Goal: Task Accomplishment & Management: Manage account settings

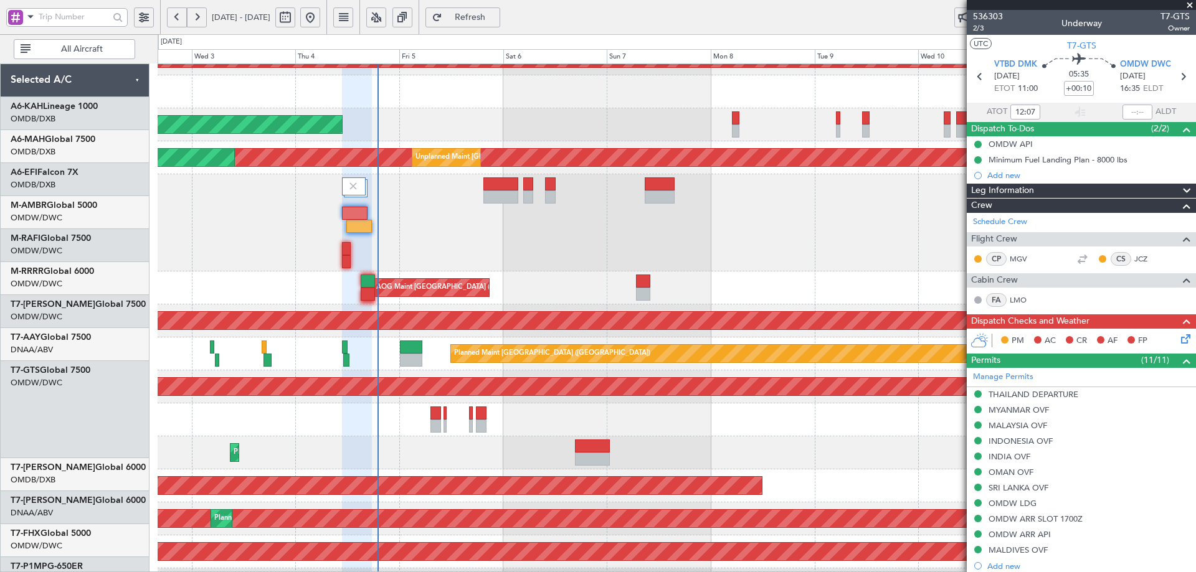
scroll to position [287, 0]
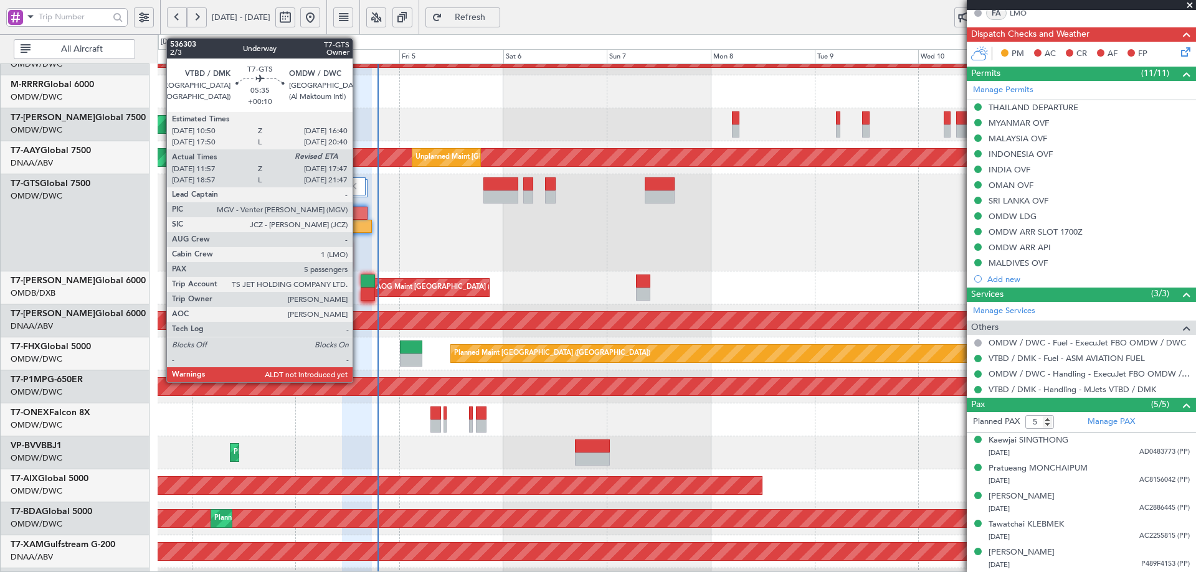
click at [358, 212] on div at bounding box center [355, 213] width 26 height 13
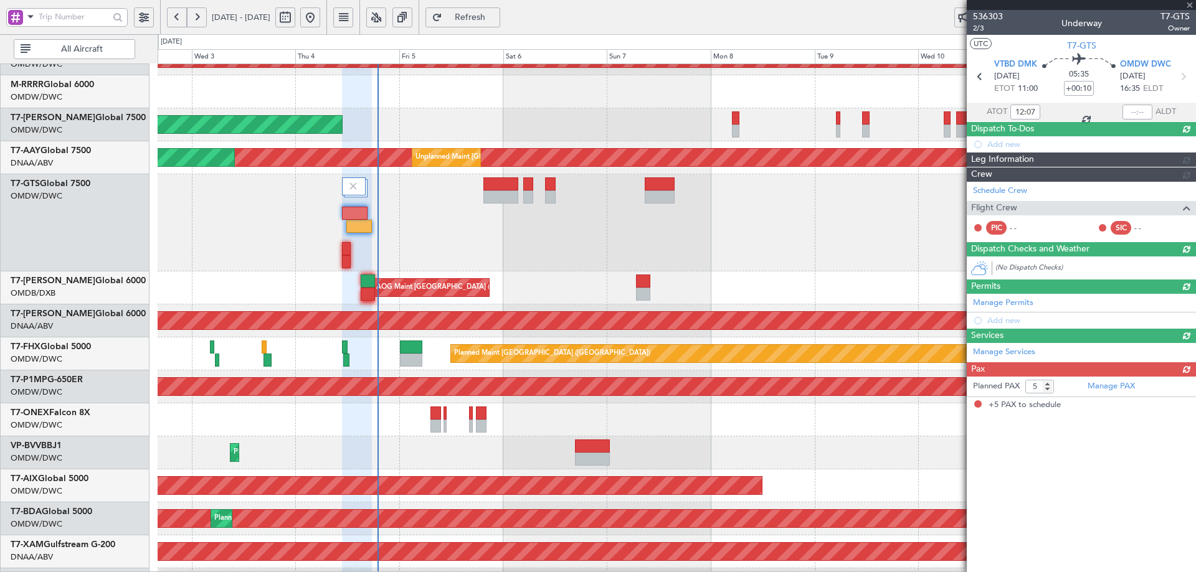
scroll to position [0, 0]
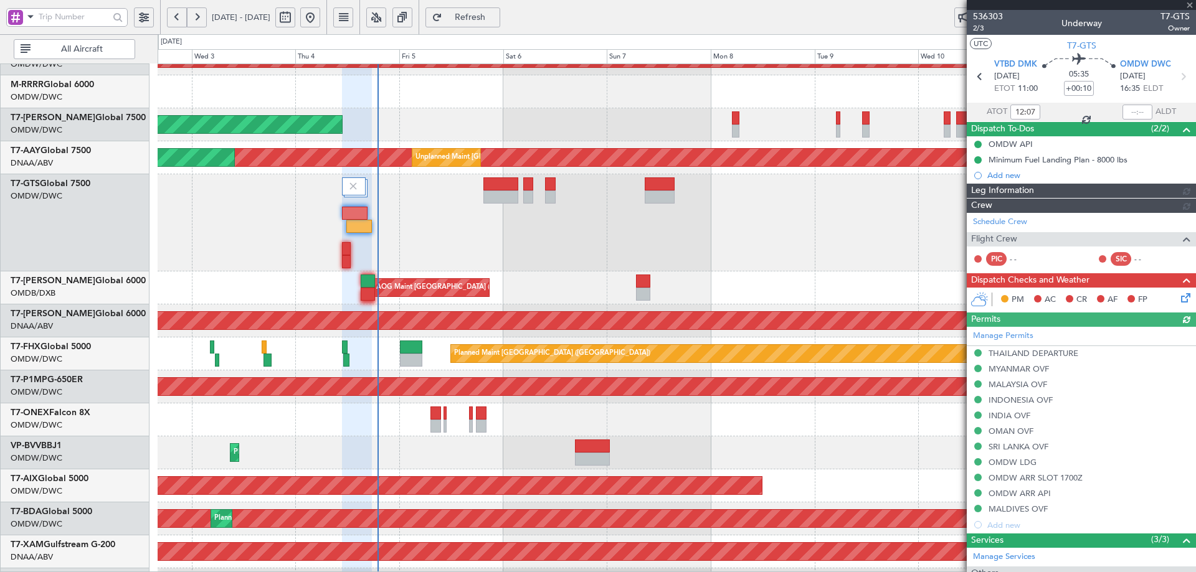
type input "[PERSON_NAME] (ANI)"
type input "7201"
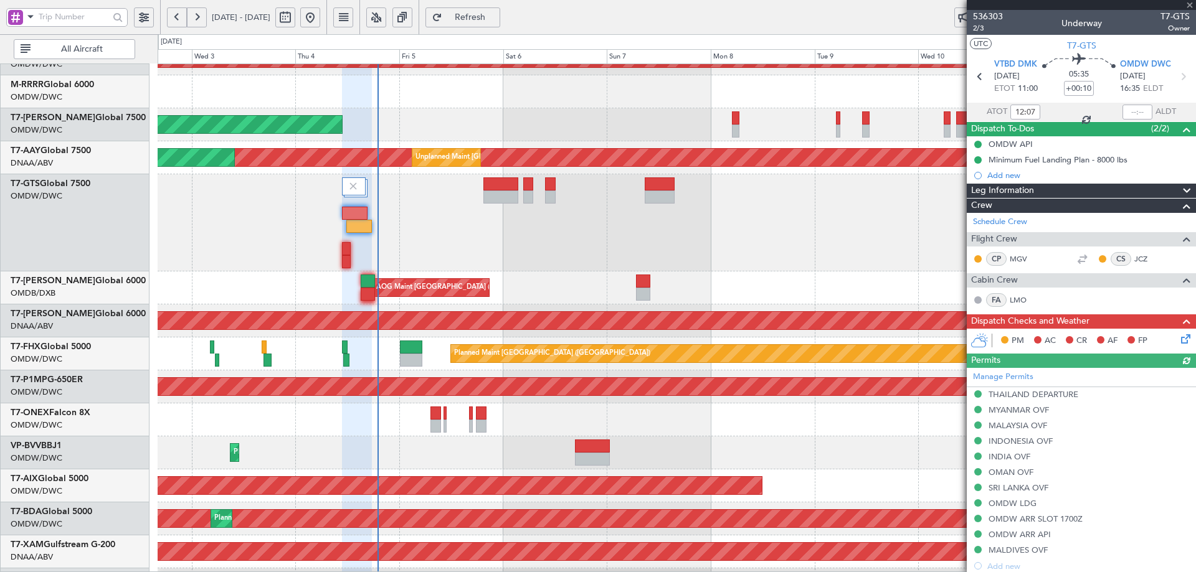
click at [1179, 338] on icon at bounding box center [1184, 337] width 10 height 10
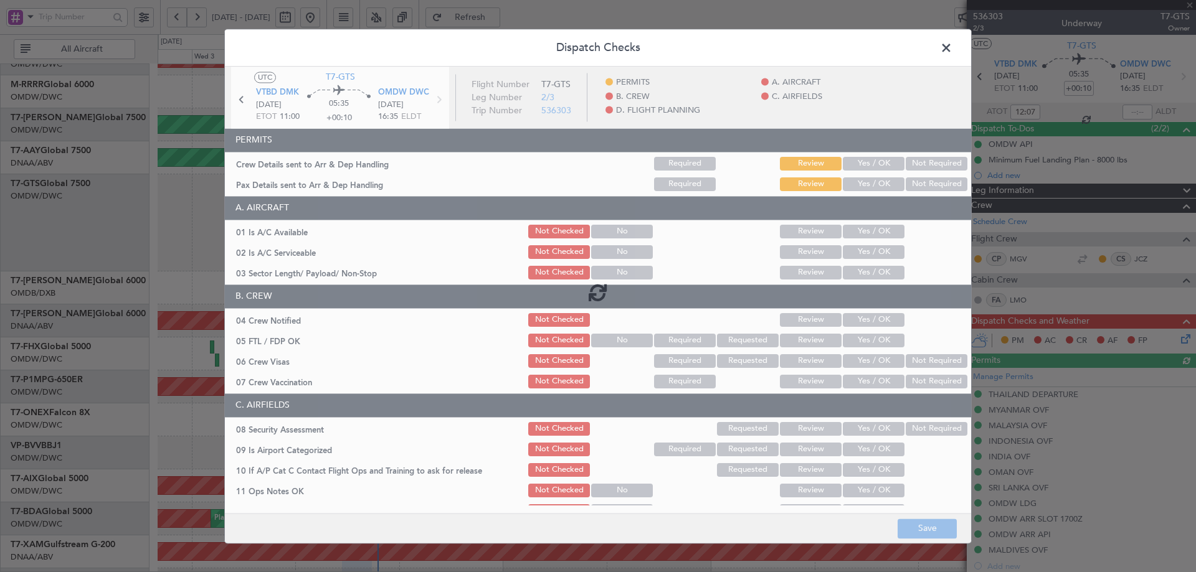
click at [854, 161] on div at bounding box center [598, 293] width 746 height 452
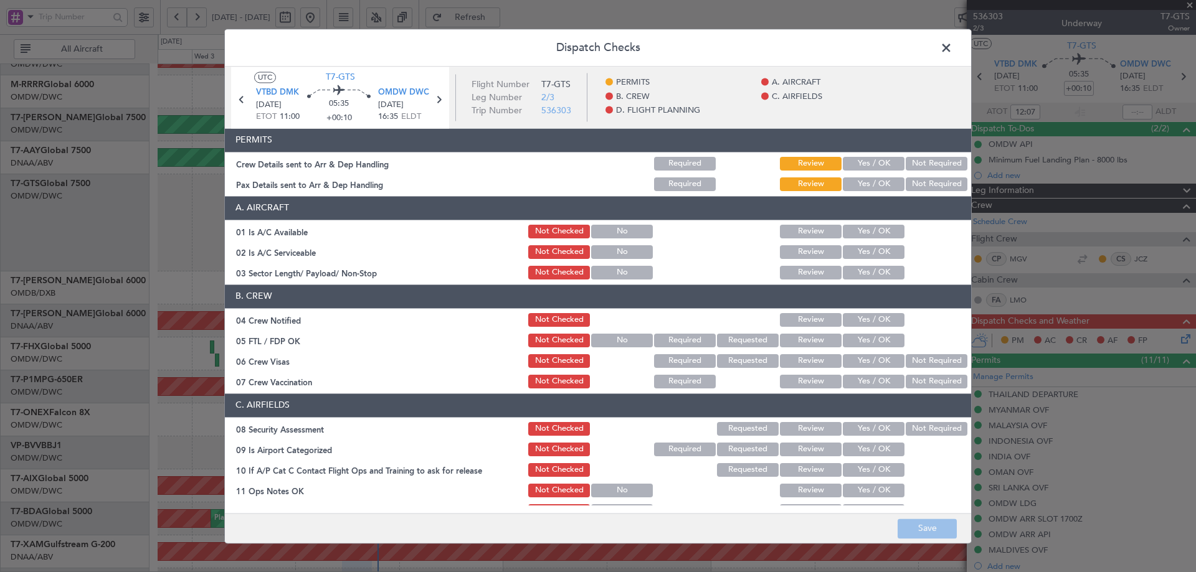
click at [860, 164] on button "Yes / OK" at bounding box center [874, 164] width 62 height 14
click at [860, 185] on button "Yes / OK" at bounding box center [874, 185] width 62 height 14
click at [872, 233] on button "Yes / OK" at bounding box center [874, 232] width 62 height 14
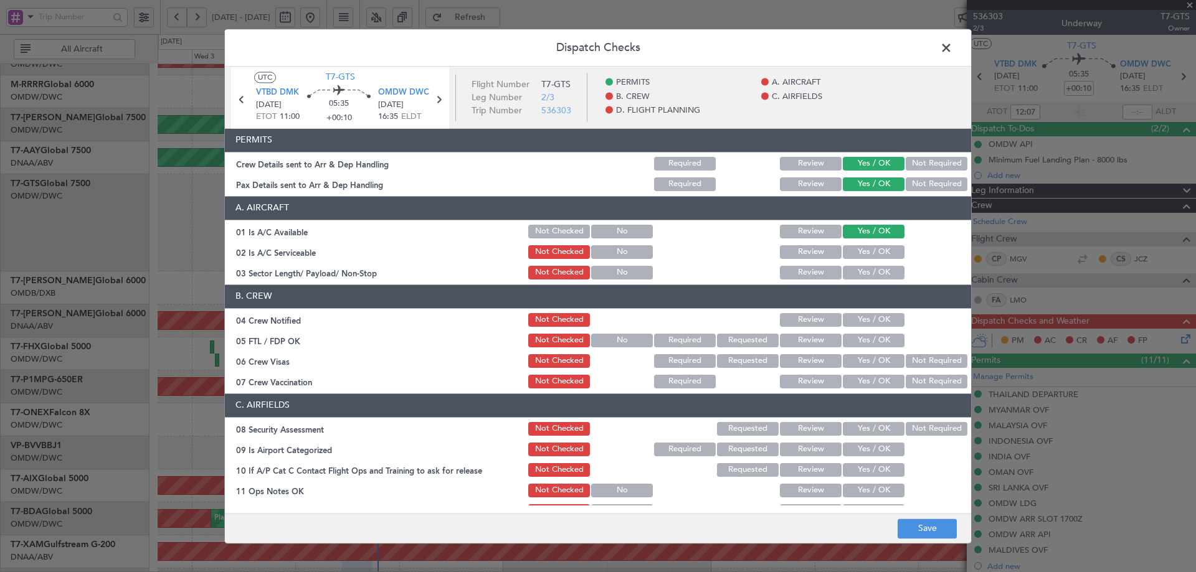
click at [866, 254] on button "Yes / OK" at bounding box center [874, 252] width 62 height 14
click at [866, 272] on button "Yes / OK" at bounding box center [874, 273] width 62 height 14
click at [851, 325] on button "Yes / OK" at bounding box center [874, 320] width 62 height 14
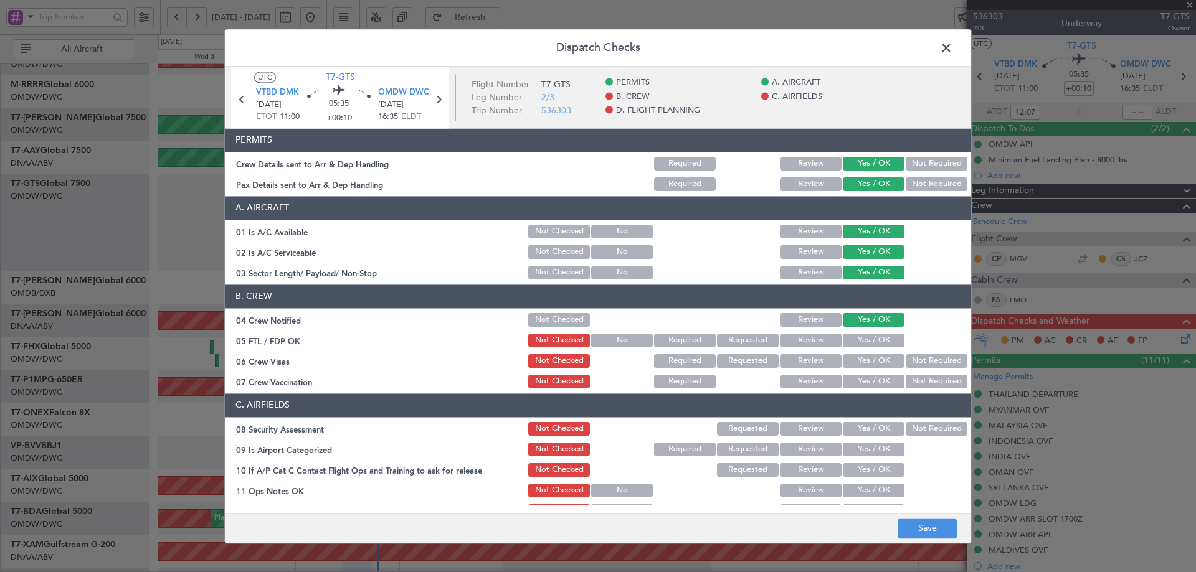
click at [851, 336] on button "Yes / OK" at bounding box center [874, 341] width 62 height 14
click at [855, 356] on button "Yes / OK" at bounding box center [874, 361] width 62 height 14
click at [924, 379] on button "Not Required" at bounding box center [937, 382] width 62 height 14
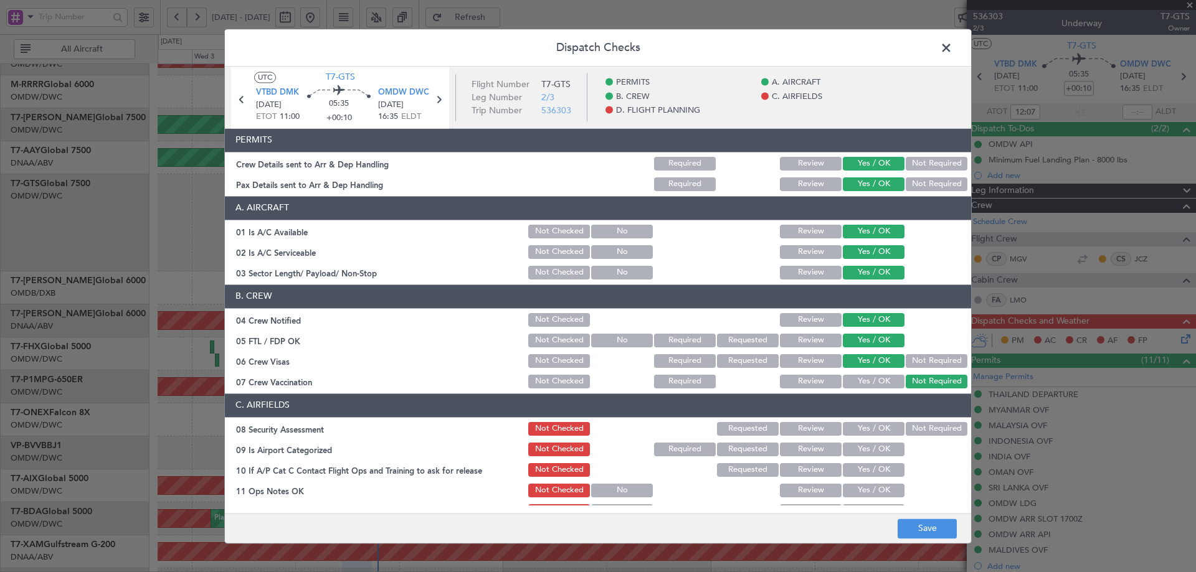
click at [866, 424] on button "Yes / OK" at bounding box center [874, 429] width 62 height 14
click at [860, 445] on button "Yes / OK" at bounding box center [874, 450] width 62 height 14
drag, startPoint x: 857, startPoint y: 465, endPoint x: 853, endPoint y: 482, distance: 17.4
click at [856, 467] on button "Yes / OK" at bounding box center [874, 470] width 62 height 14
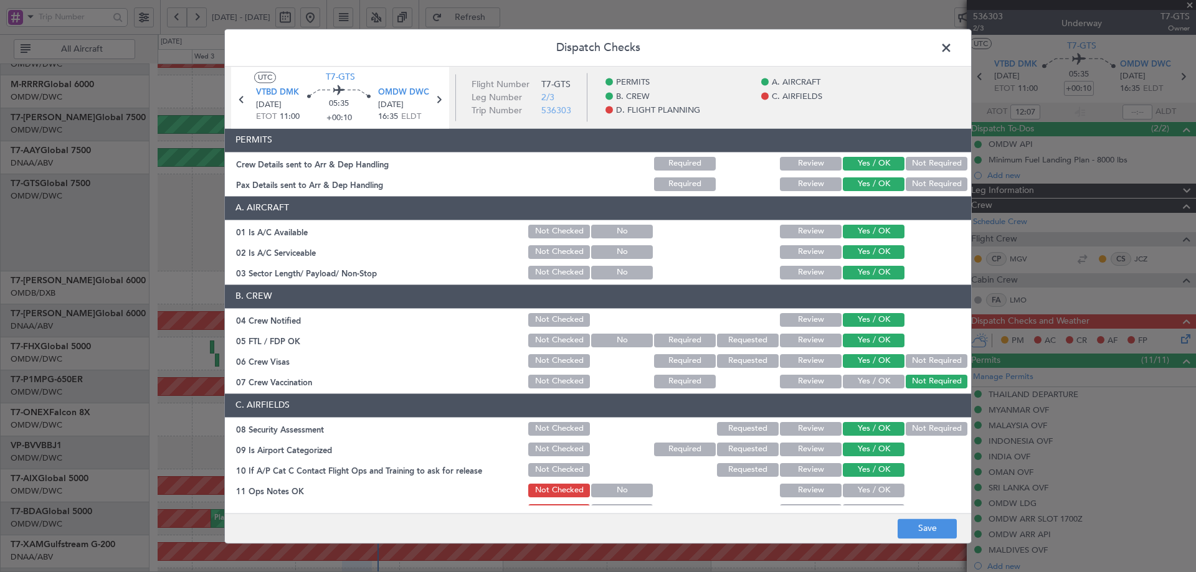
click at [855, 485] on button "Yes / OK" at bounding box center [874, 491] width 62 height 14
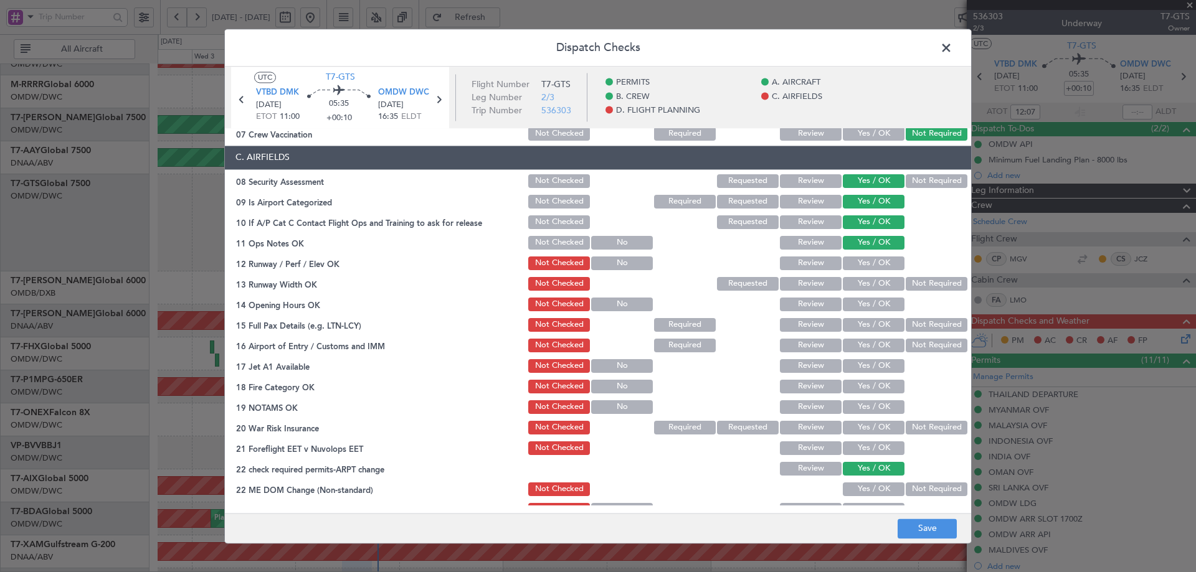
scroll to position [249, 0]
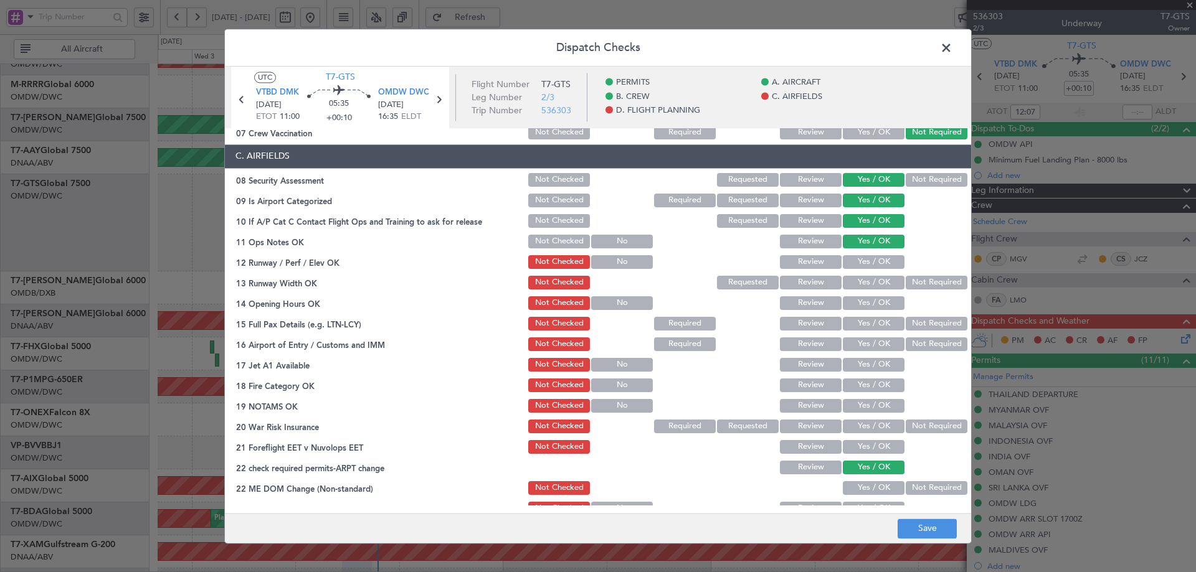
drag, startPoint x: 873, startPoint y: 256, endPoint x: 873, endPoint y: 270, distance: 14.3
click at [873, 257] on button "Yes / OK" at bounding box center [874, 262] width 62 height 14
click at [873, 280] on button "Yes / OK" at bounding box center [874, 283] width 62 height 14
click at [870, 306] on button "Yes / OK" at bounding box center [874, 303] width 62 height 14
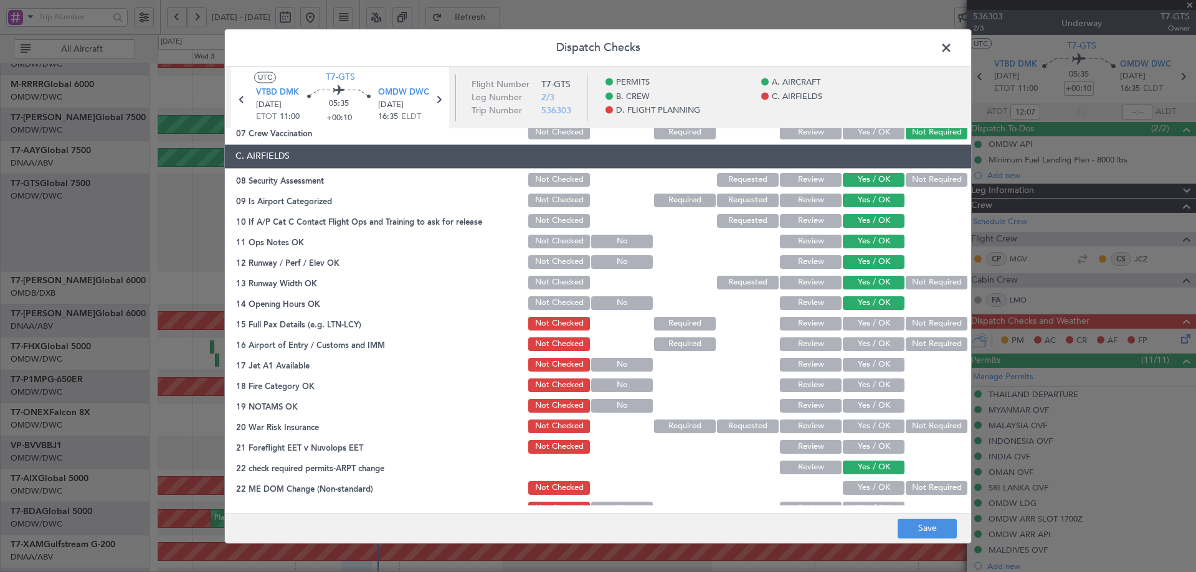
click at [868, 333] on section "C. AIRFIELDS 08 Security Assessment Not Checked Requested Review Yes / OK Not R…" at bounding box center [598, 342] width 746 height 394
click at [868, 327] on button "Yes / OK" at bounding box center [874, 324] width 62 height 14
drag, startPoint x: 866, startPoint y: 341, endPoint x: 866, endPoint y: 356, distance: 15.6
click at [866, 341] on button "Yes / OK" at bounding box center [874, 345] width 62 height 14
click at [864, 369] on button "Yes / OK" at bounding box center [874, 365] width 62 height 14
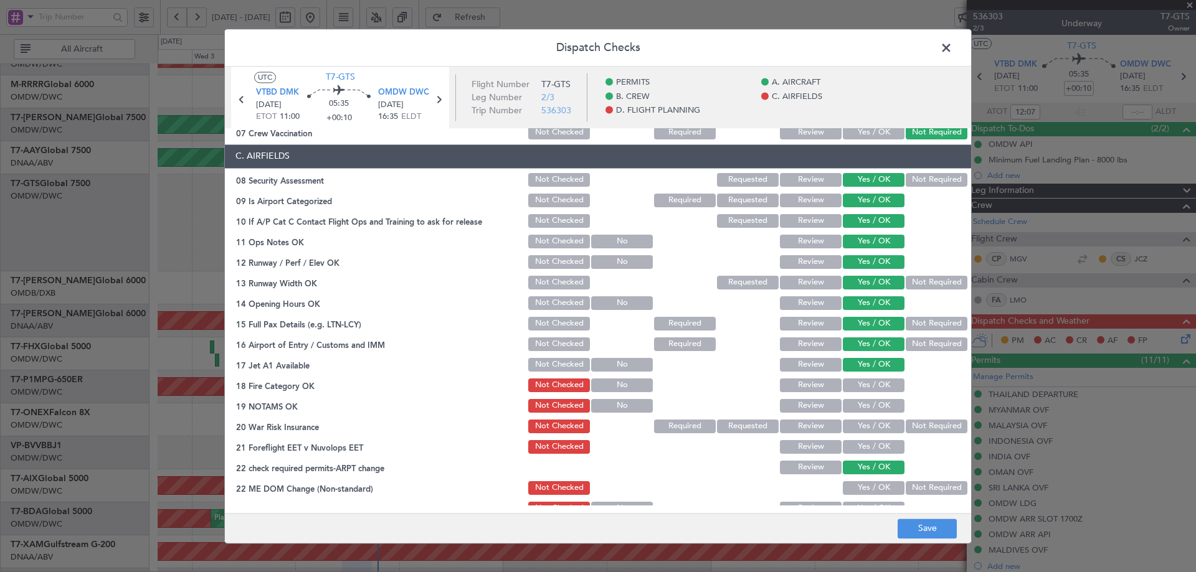
drag, startPoint x: 863, startPoint y: 381, endPoint x: 863, endPoint y: 407, distance: 26.2
click at [863, 383] on button "Yes / OK" at bounding box center [874, 386] width 62 height 14
click at [863, 406] on button "Yes / OK" at bounding box center [874, 406] width 62 height 14
drag, startPoint x: 903, startPoint y: 422, endPoint x: 899, endPoint y: 431, distance: 10.3
click at [906, 422] on button "Not Required" at bounding box center [937, 427] width 62 height 14
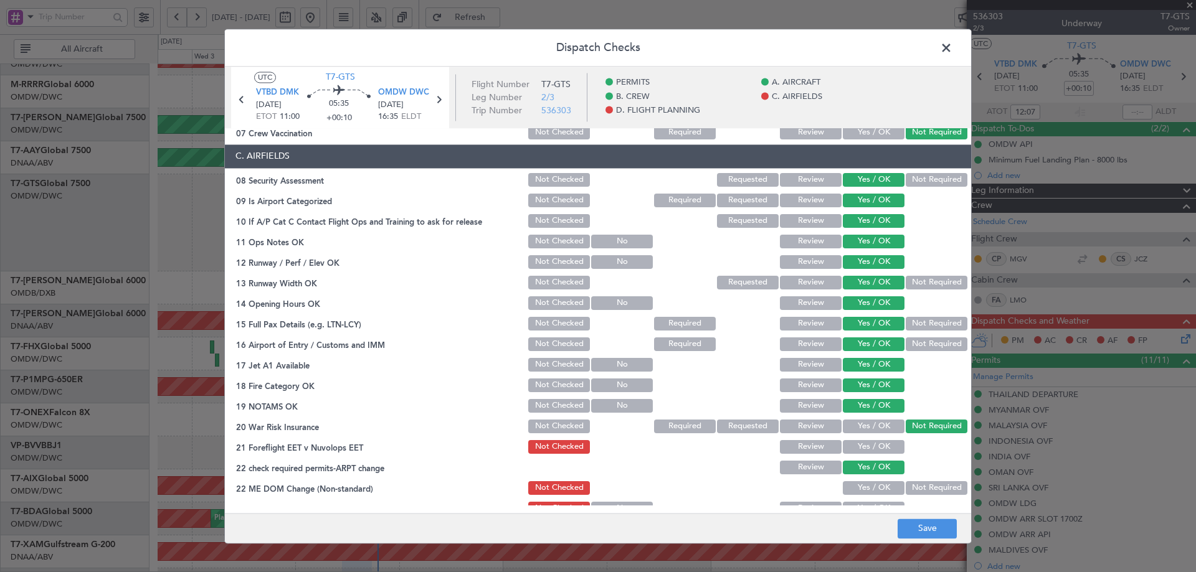
click at [868, 448] on button "Yes / OK" at bounding box center [874, 447] width 62 height 14
click at [868, 486] on button "Yes / OK" at bounding box center [874, 488] width 62 height 14
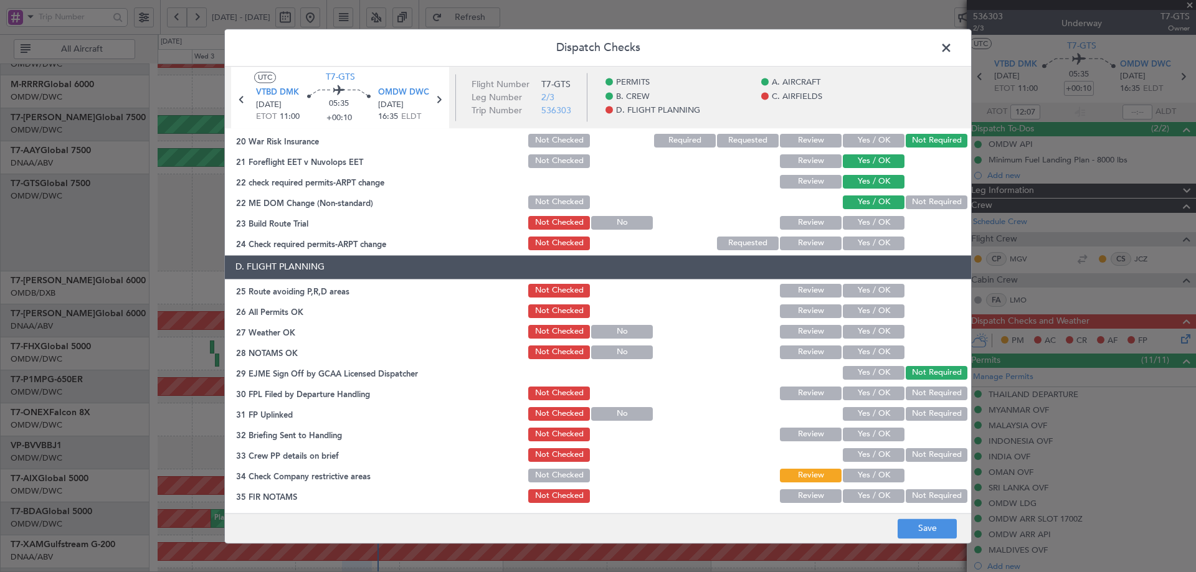
scroll to position [538, 0]
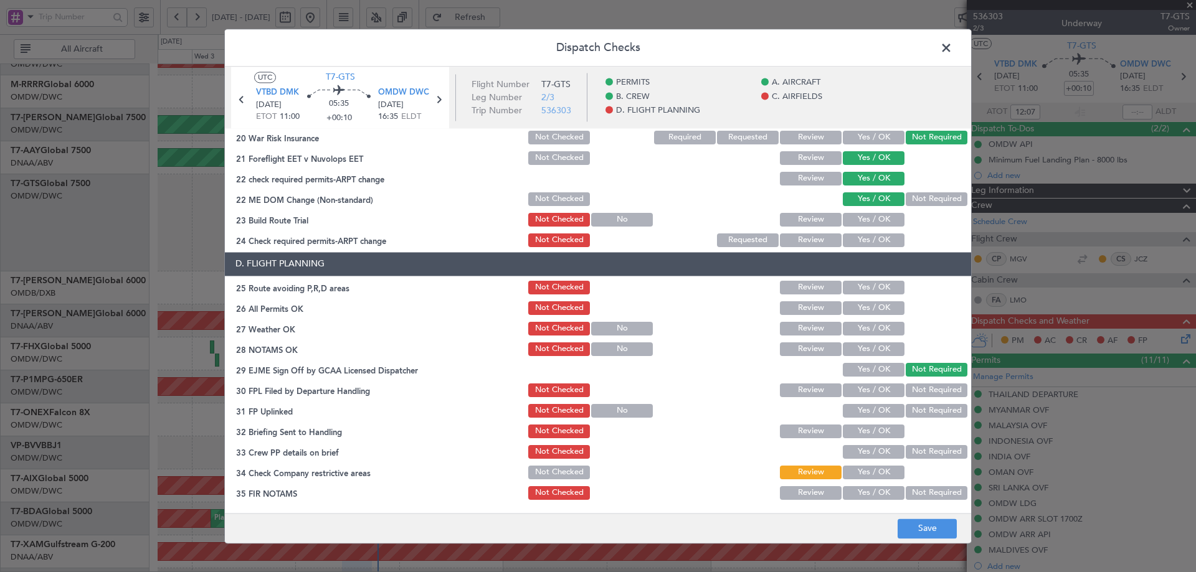
click at [874, 221] on button "Yes / OK" at bounding box center [874, 220] width 62 height 14
click at [876, 240] on button "Yes / OK" at bounding box center [874, 241] width 62 height 14
click at [866, 284] on button "Yes / OK" at bounding box center [874, 288] width 62 height 14
drag, startPoint x: 868, startPoint y: 296, endPoint x: 874, endPoint y: 319, distance: 23.9
click at [868, 300] on section "D. FLIGHT PLANNING 25 Route avoiding P,R,D areas Not Checked Review Yes / OK 26…" at bounding box center [598, 377] width 746 height 250
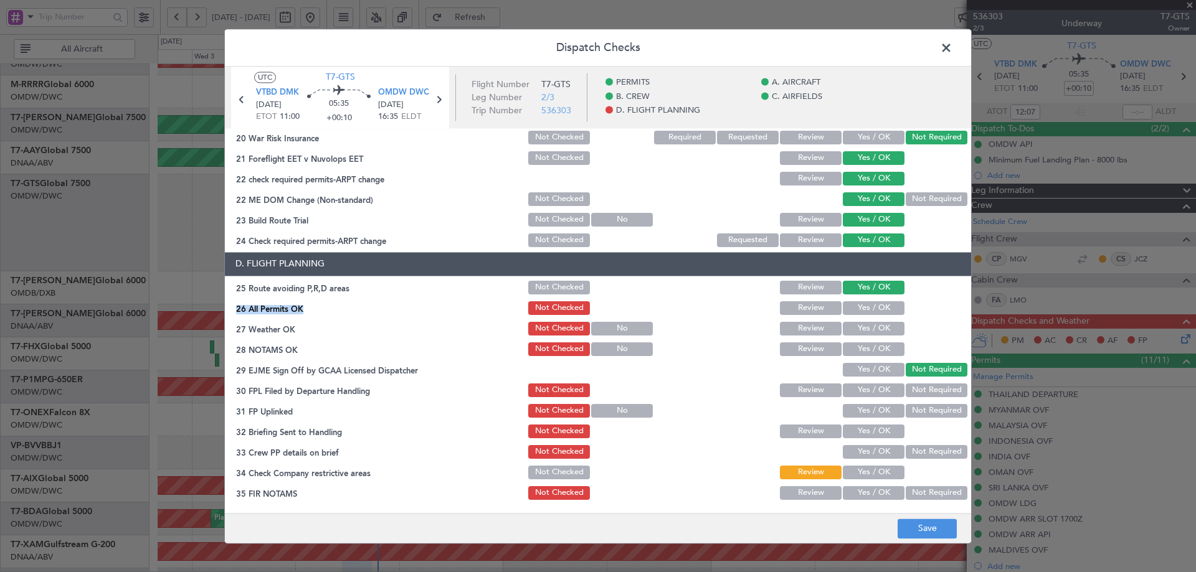
click at [875, 310] on button "Yes / OK" at bounding box center [874, 308] width 62 height 14
drag, startPoint x: 871, startPoint y: 327, endPoint x: 872, endPoint y: 353, distance: 25.6
click at [871, 329] on button "Yes / OK" at bounding box center [874, 329] width 62 height 14
click at [871, 351] on button "Yes / OK" at bounding box center [874, 350] width 62 height 14
click at [862, 371] on button "Yes / OK" at bounding box center [874, 370] width 62 height 14
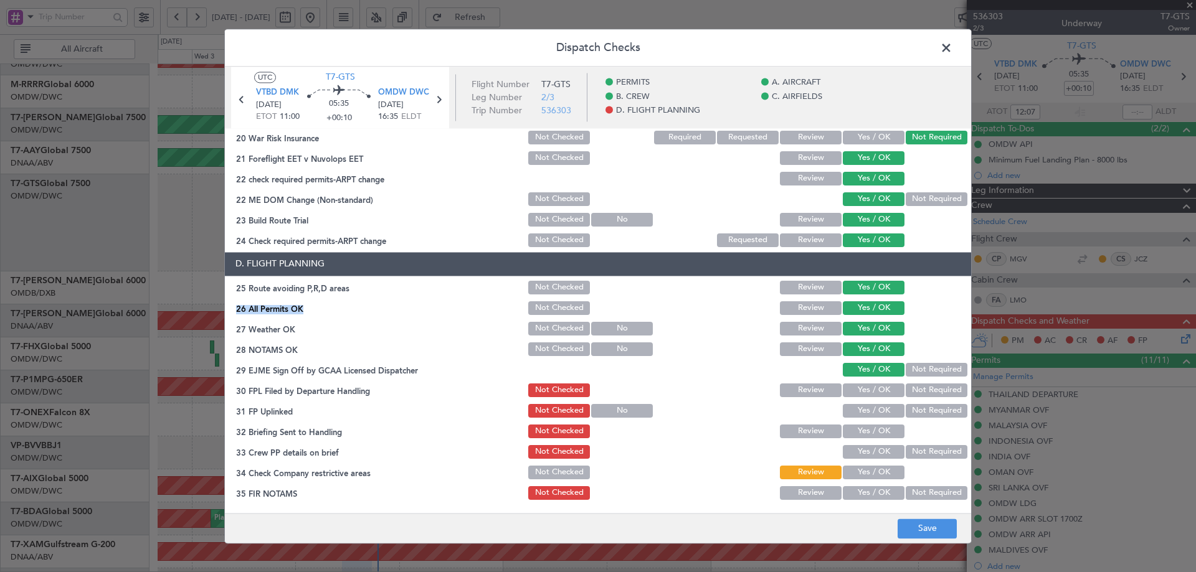
click at [860, 386] on button "Yes / OK" at bounding box center [874, 391] width 62 height 14
click at [853, 419] on div "Yes / OK" at bounding box center [872, 410] width 63 height 17
click at [858, 425] on button "Yes / OK" at bounding box center [874, 432] width 62 height 14
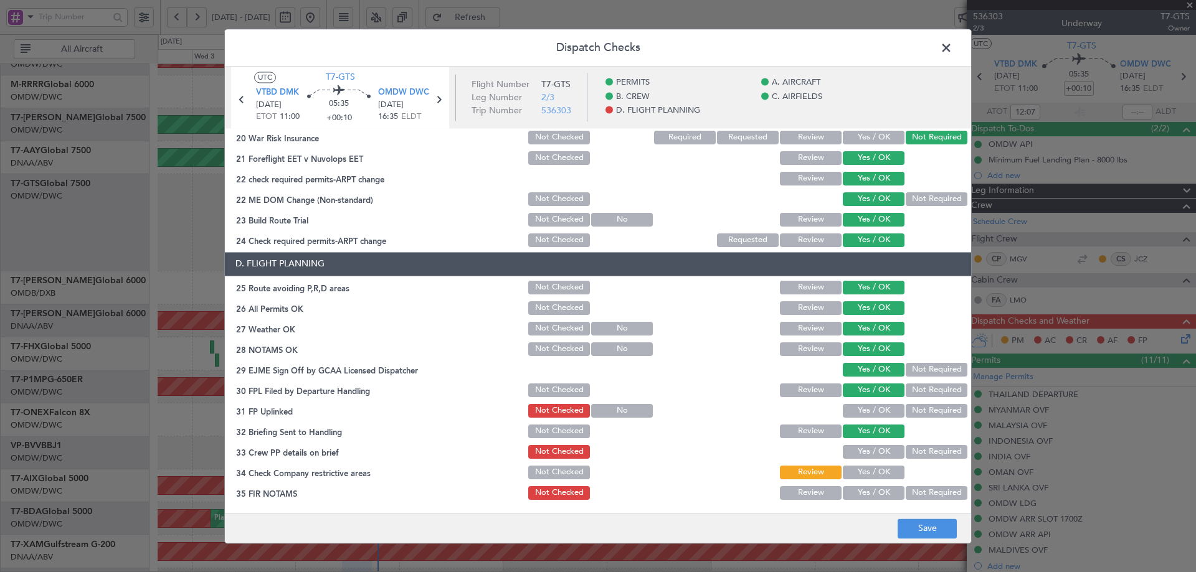
click at [859, 411] on button "Yes / OK" at bounding box center [874, 411] width 62 height 14
click at [872, 452] on button "Yes / OK" at bounding box center [874, 452] width 62 height 14
click at [870, 472] on button "Yes / OK" at bounding box center [874, 473] width 62 height 14
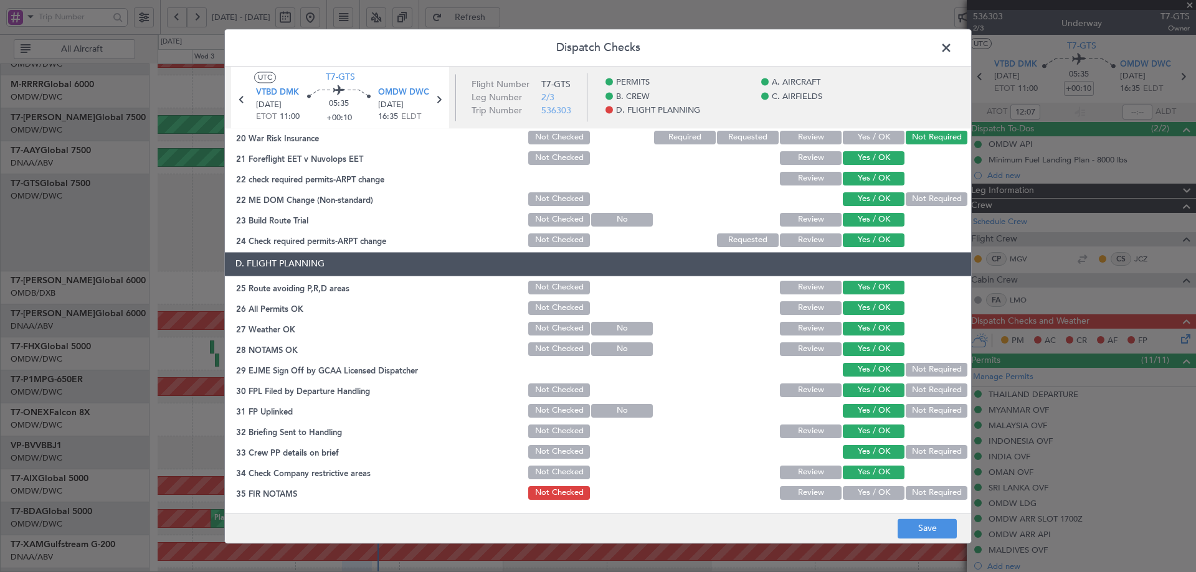
click at [865, 491] on button "Yes / OK" at bounding box center [874, 493] width 62 height 14
click at [939, 533] on button "Save" at bounding box center [927, 529] width 59 height 20
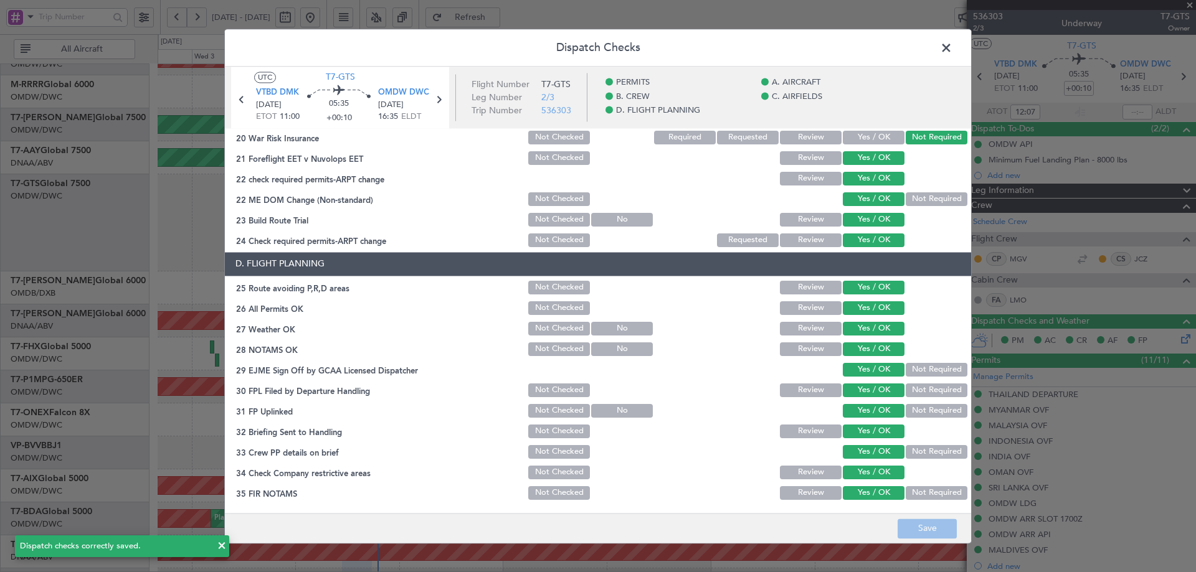
click at [952, 45] on span at bounding box center [952, 51] width 0 height 25
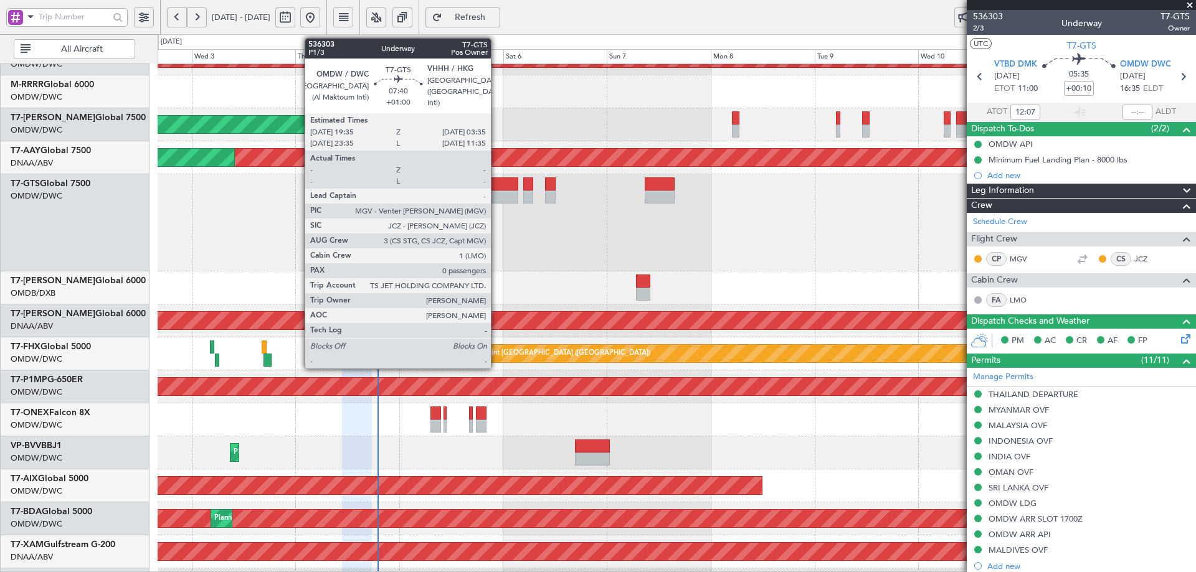
click at [496, 183] on div at bounding box center [500, 184] width 35 height 13
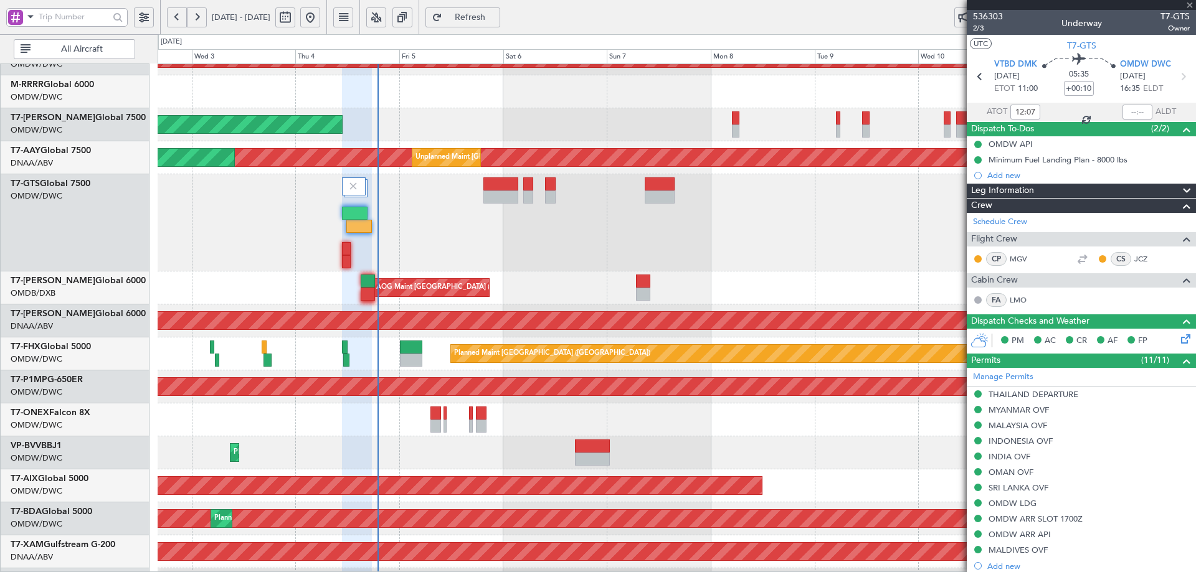
type input "+01:00"
type input "0"
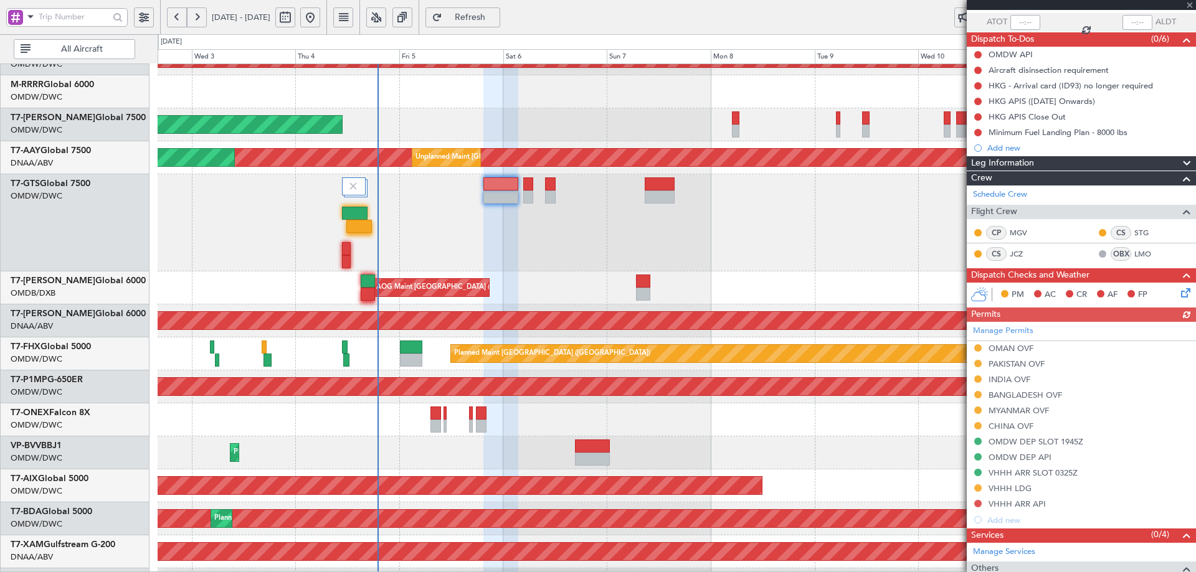
scroll to position [191, 0]
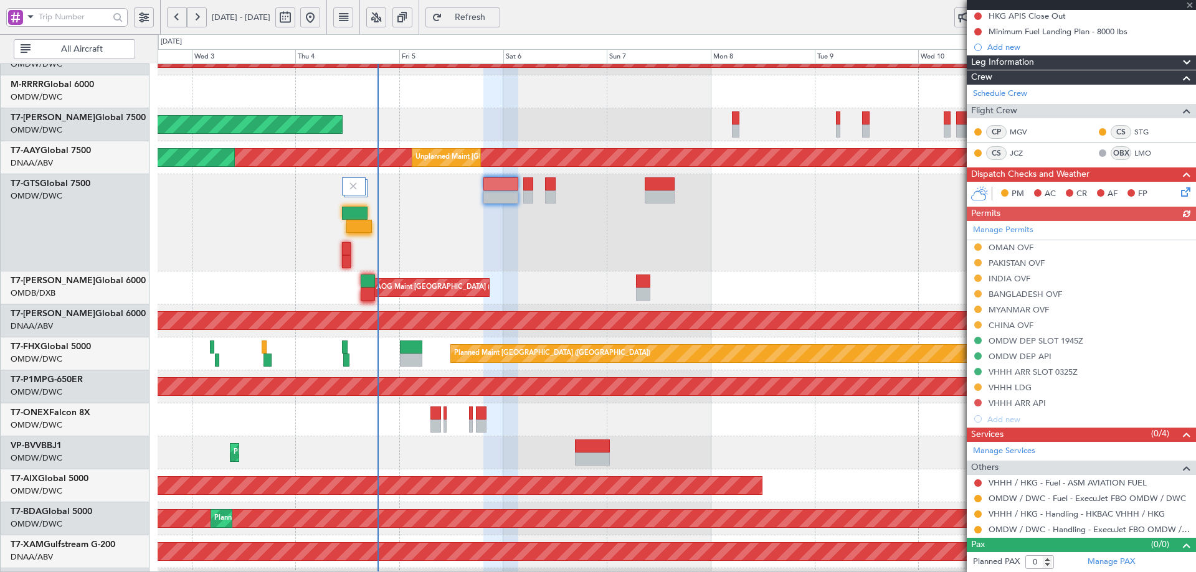
click at [1011, 249] on div "Manage Permits OMAN OVF PAKISTAN OVF INDIA OVF [GEOGRAPHIC_DATA] OVF MYANMAR OV…" at bounding box center [1081, 324] width 229 height 206
click at [997, 252] on div "OMAN OVF" at bounding box center [1081, 248] width 229 height 16
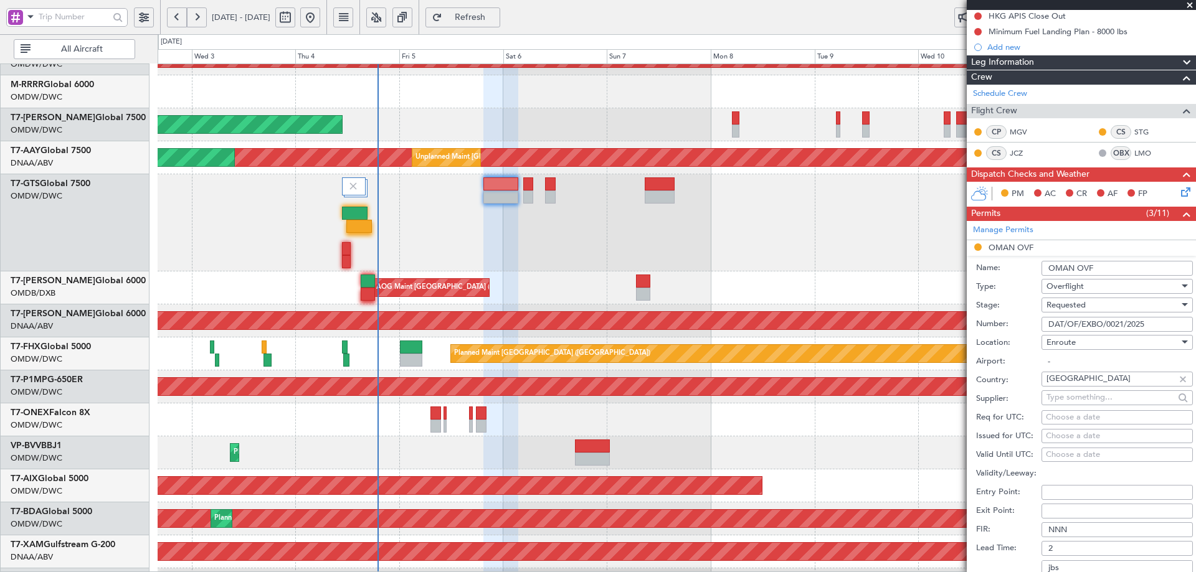
drag, startPoint x: 1152, startPoint y: 325, endPoint x: 974, endPoint y: 318, distance: 177.6
click at [974, 318] on form "Name: OMAN OVF Type: Overflight Stage: Requested Number: DAT/OF/EXBO/0021/2025 …" at bounding box center [1081, 442] width 229 height 372
click at [1086, 304] on div "Requested" at bounding box center [1112, 305] width 133 height 19
click at [1070, 402] on span "Received OK" at bounding box center [1112, 399] width 131 height 19
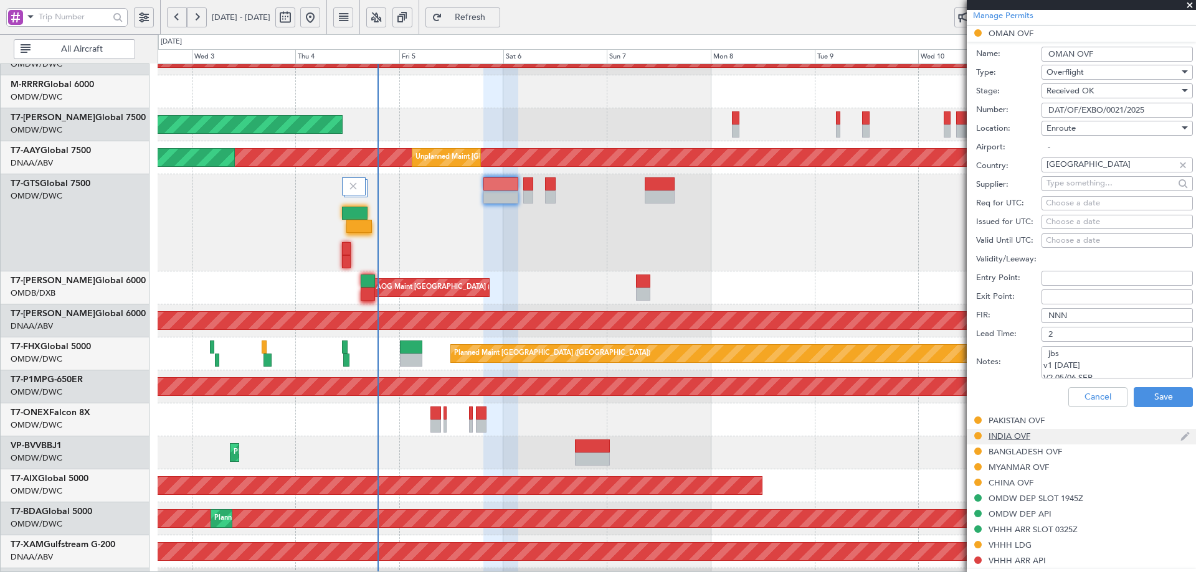
scroll to position [440, 0]
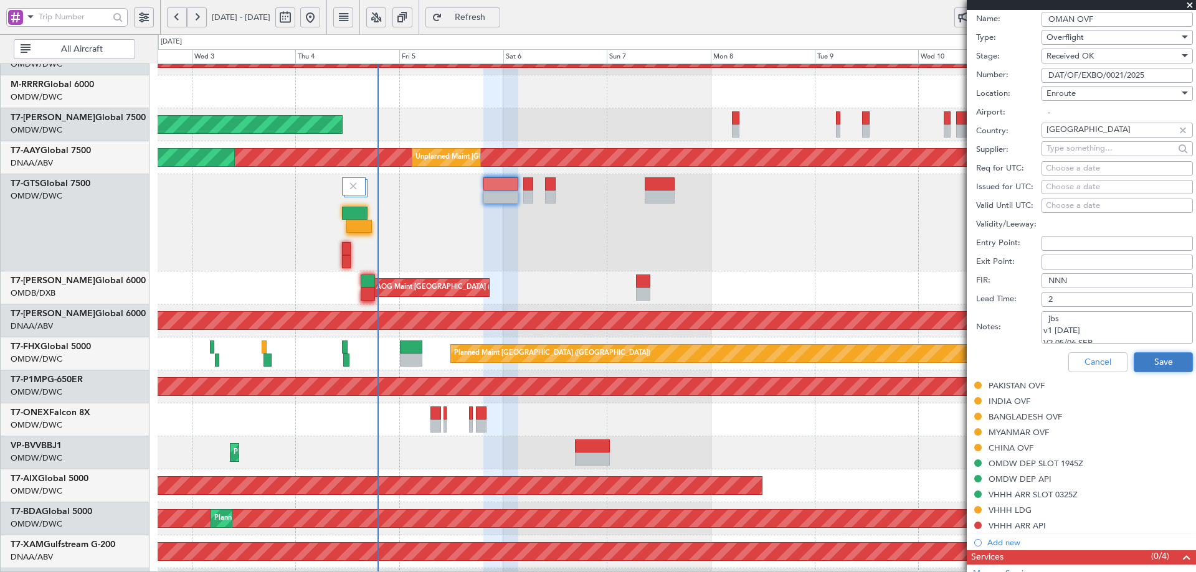
click at [1158, 359] on button "Save" at bounding box center [1163, 363] width 59 height 20
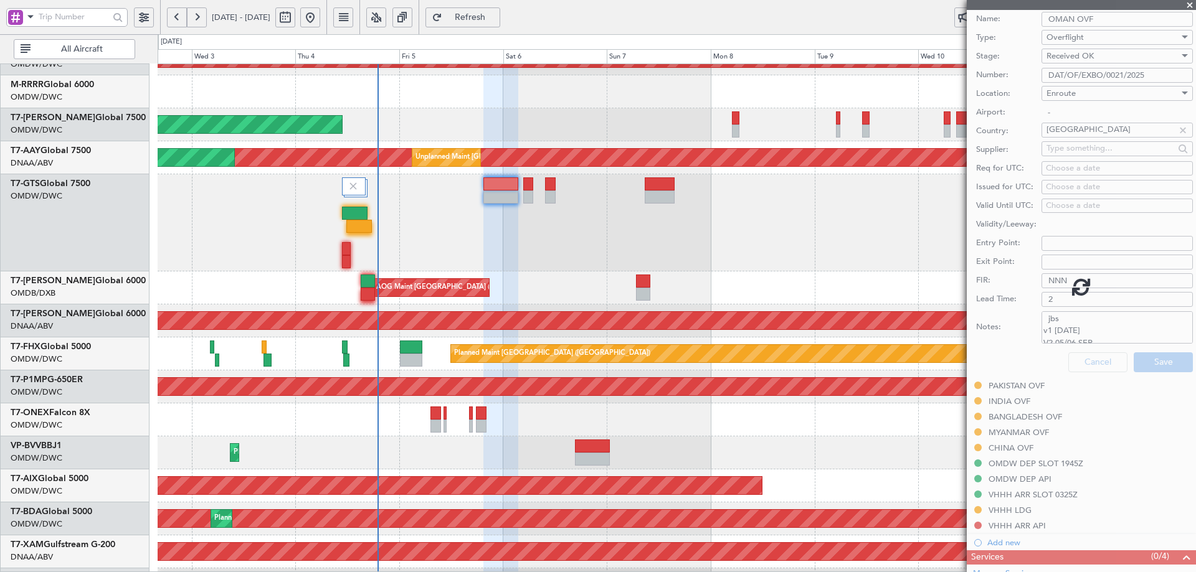
scroll to position [68, 0]
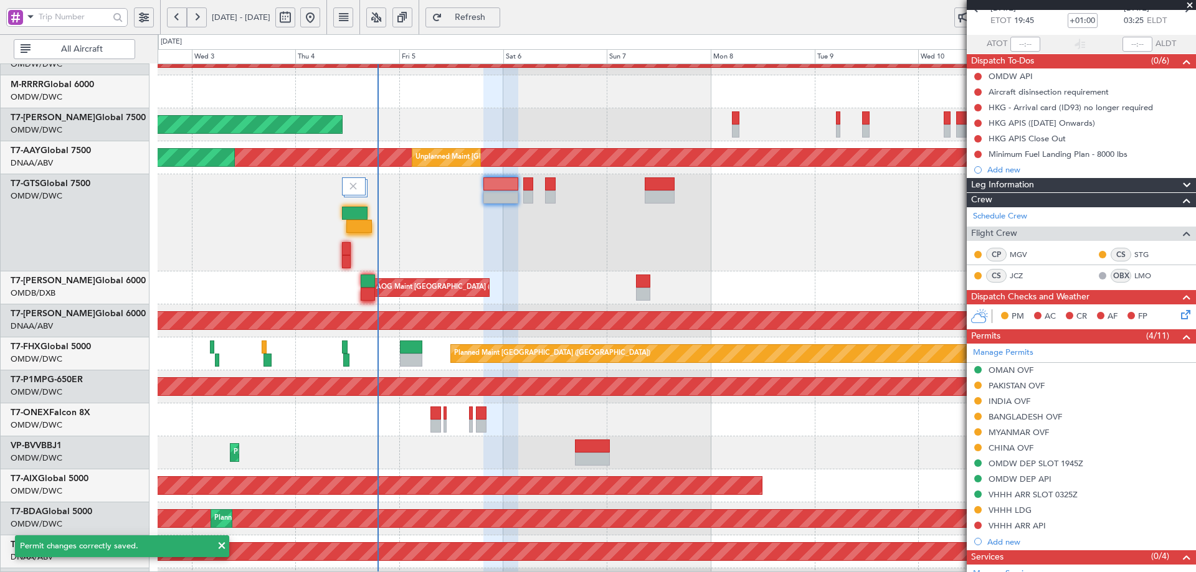
drag, startPoint x: 1012, startPoint y: 389, endPoint x: 1027, endPoint y: 401, distance: 19.2
click at [1012, 389] on div "PAKISTAN OVF" at bounding box center [1017, 386] width 56 height 11
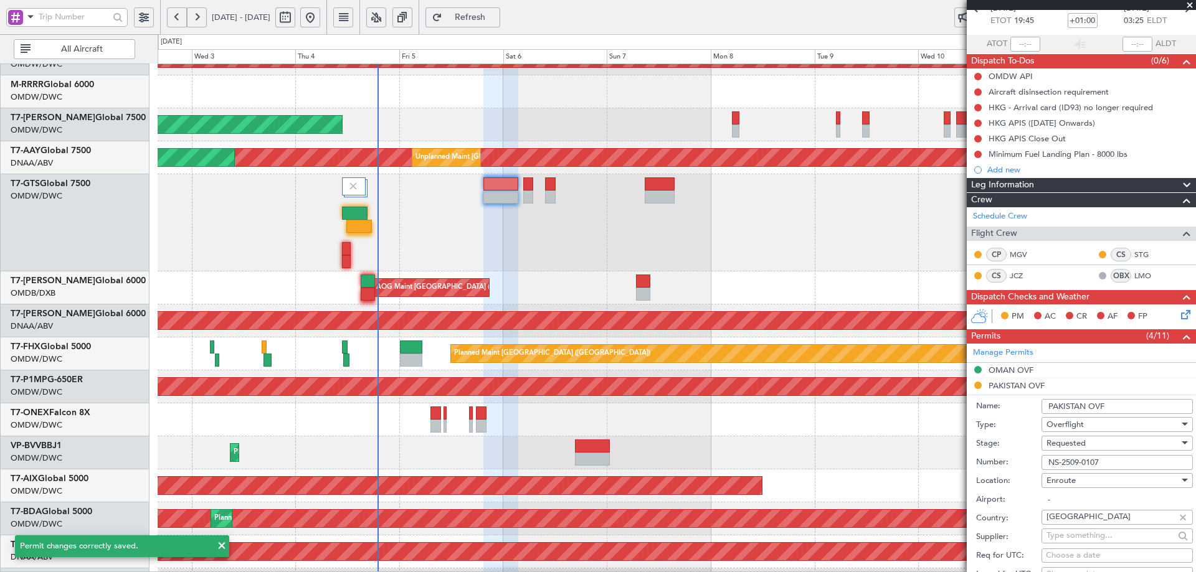
drag, startPoint x: 1117, startPoint y: 463, endPoint x: 1030, endPoint y: 460, distance: 87.9
click at [1030, 460] on div "Number: NS-2509-0107" at bounding box center [1084, 462] width 217 height 19
click at [1085, 447] on span "Requested" at bounding box center [1065, 443] width 39 height 11
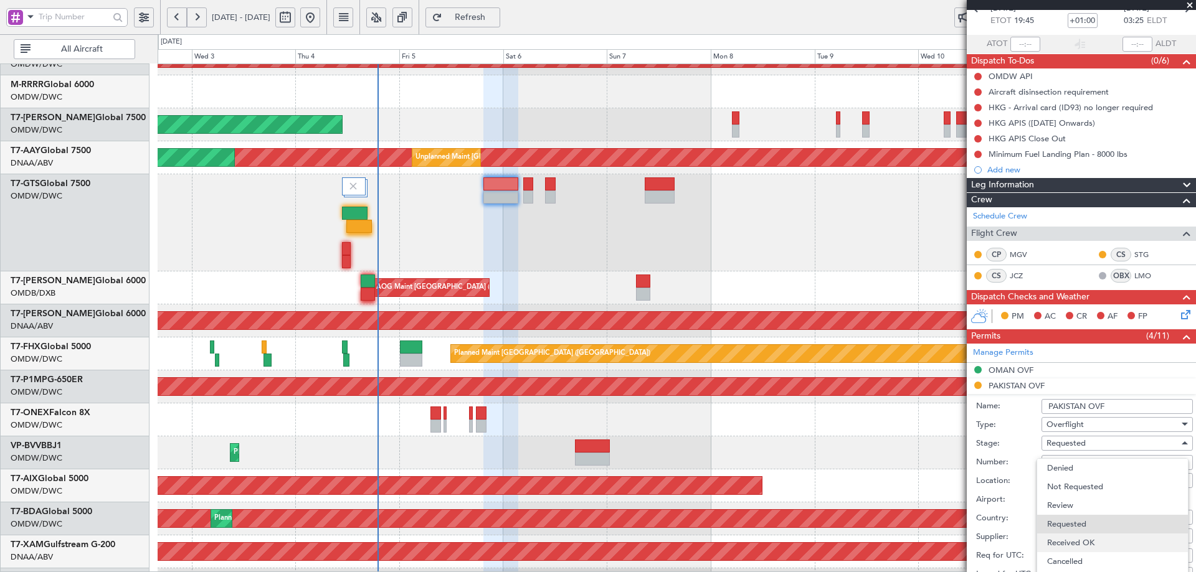
click at [1095, 543] on span "Received OK" at bounding box center [1112, 543] width 131 height 19
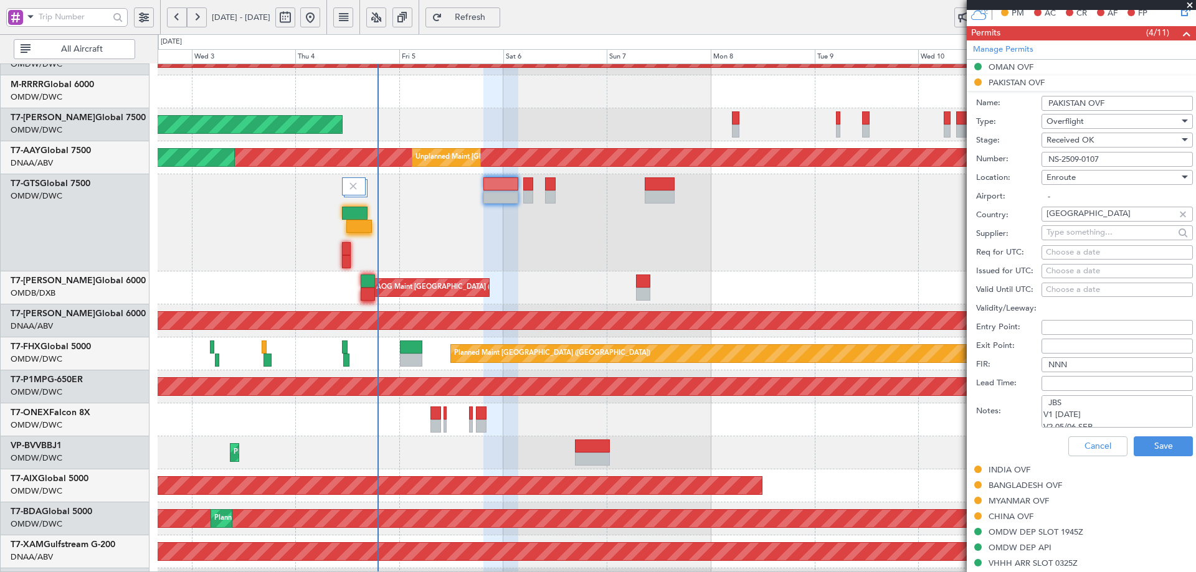
scroll to position [379, 0]
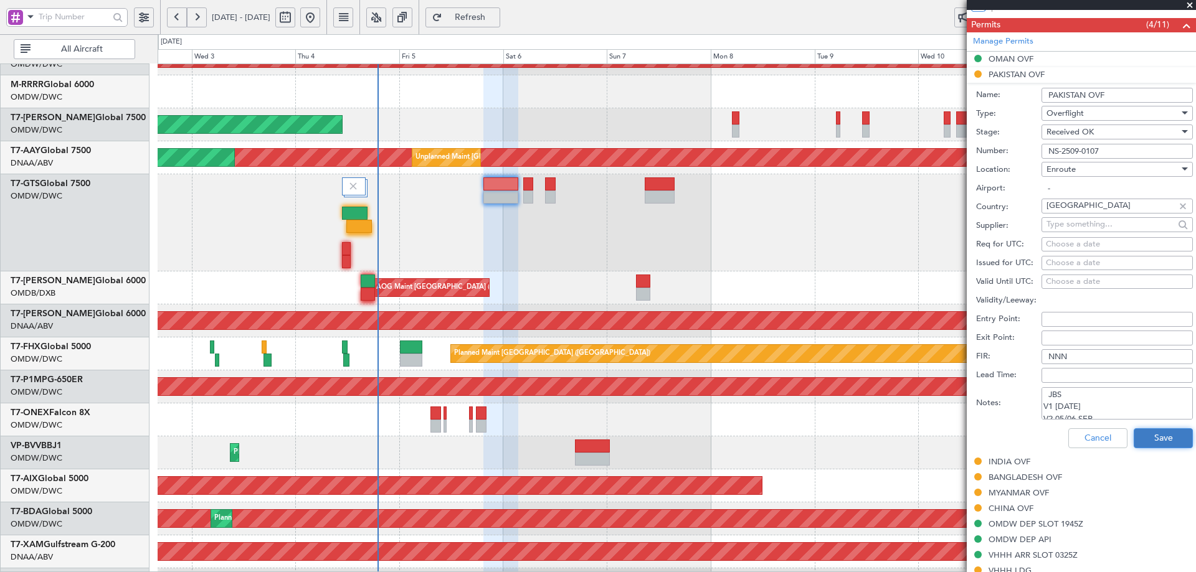
click at [1147, 439] on button "Save" at bounding box center [1163, 439] width 59 height 20
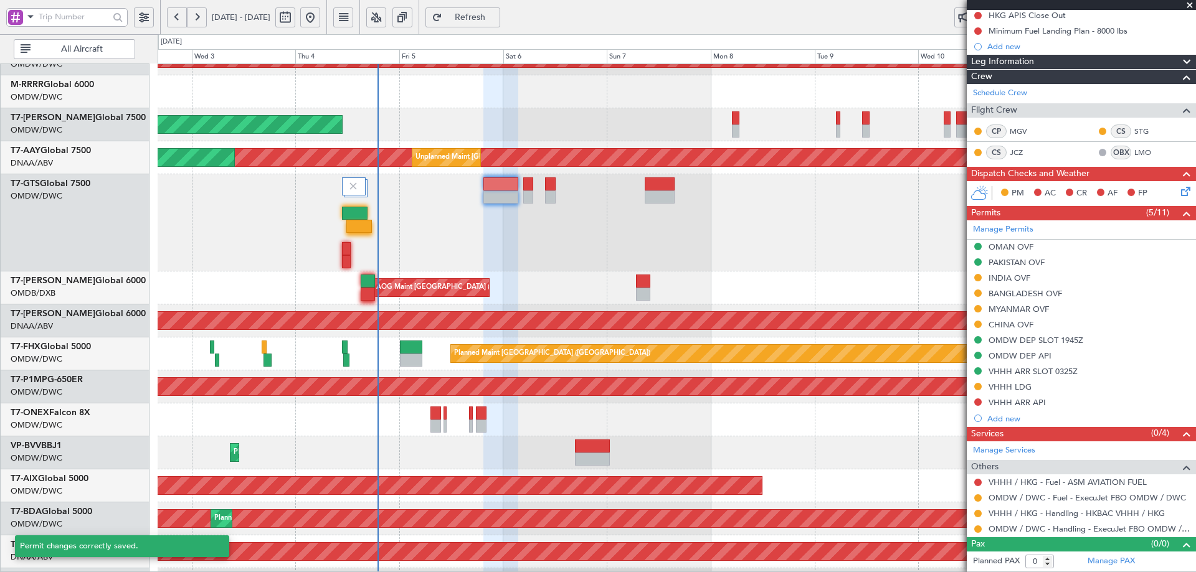
scroll to position [191, 0]
